Goal: Task Accomplishment & Management: Manage account settings

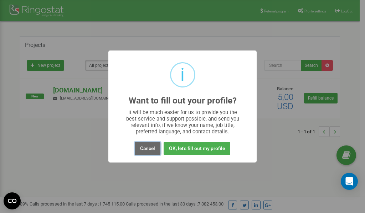
click at [143, 148] on button "Cancel" at bounding box center [148, 148] width 26 height 13
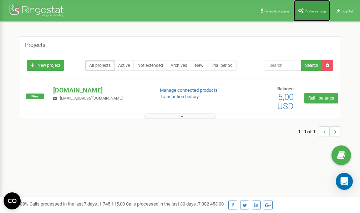
click at [313, 14] on link "Profile settings" at bounding box center [311, 10] width 36 height 21
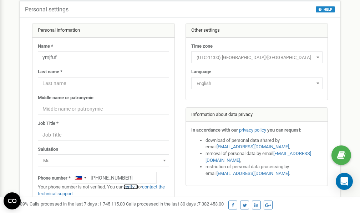
click at [135, 187] on link "verify it" at bounding box center [130, 187] width 15 height 5
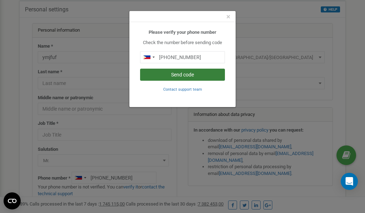
click at [173, 76] on button "Send code" at bounding box center [182, 75] width 85 height 12
